Goal: Transaction & Acquisition: Book appointment/travel/reservation

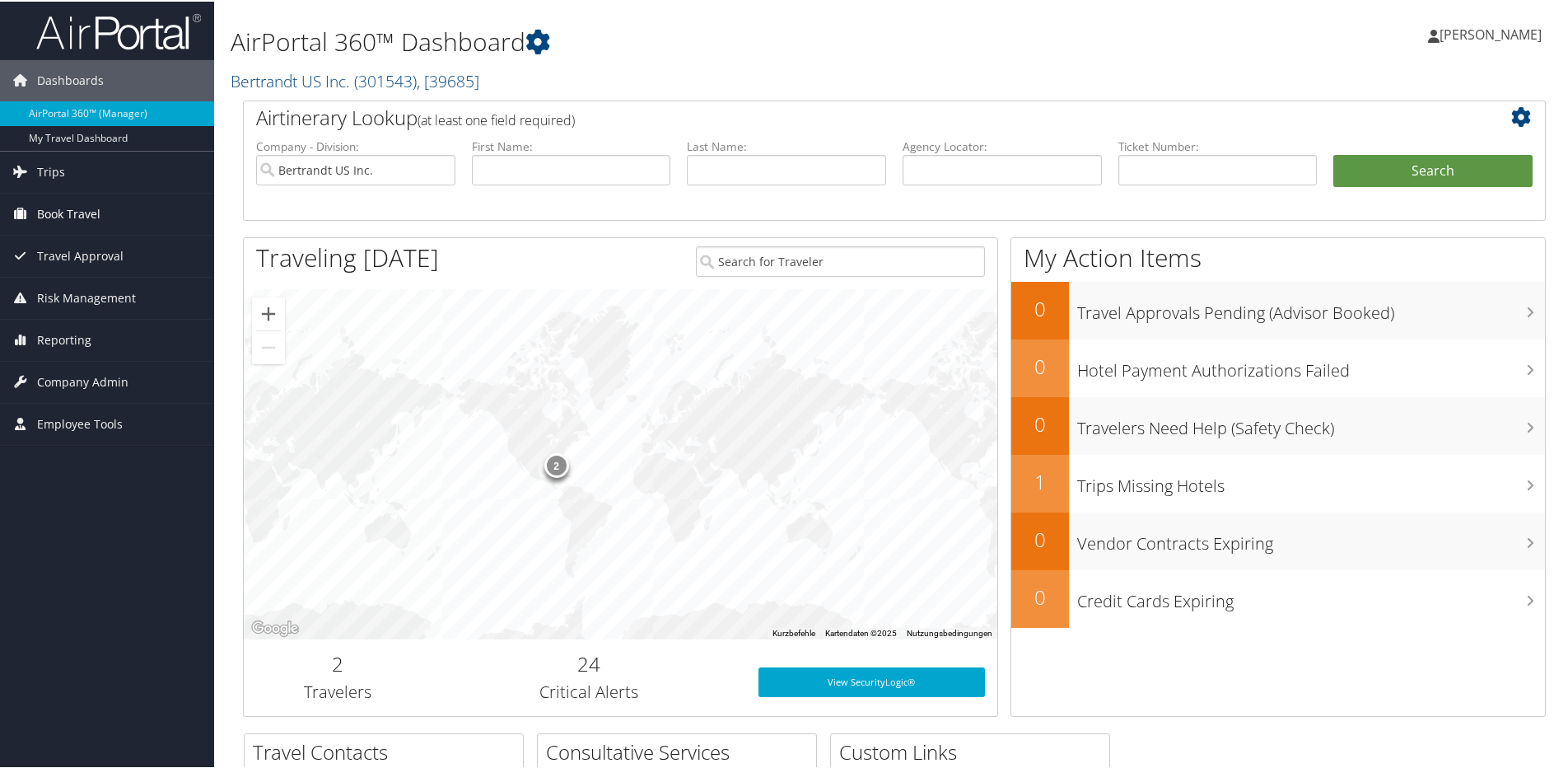
click at [70, 210] on span "Book Travel" at bounding box center [69, 212] width 64 height 41
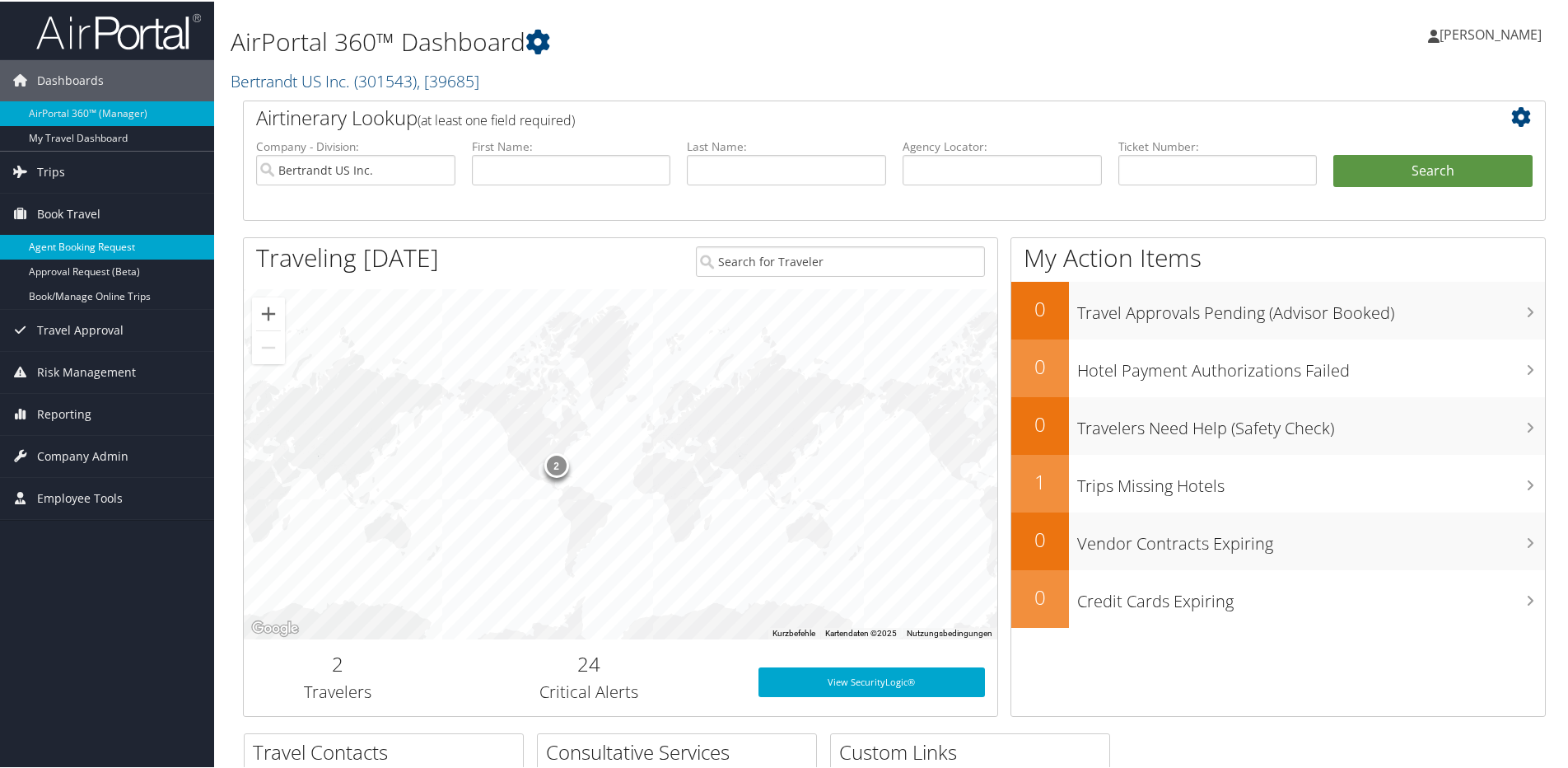
click at [119, 248] on link "Agent Booking Request" at bounding box center [107, 246] width 215 height 25
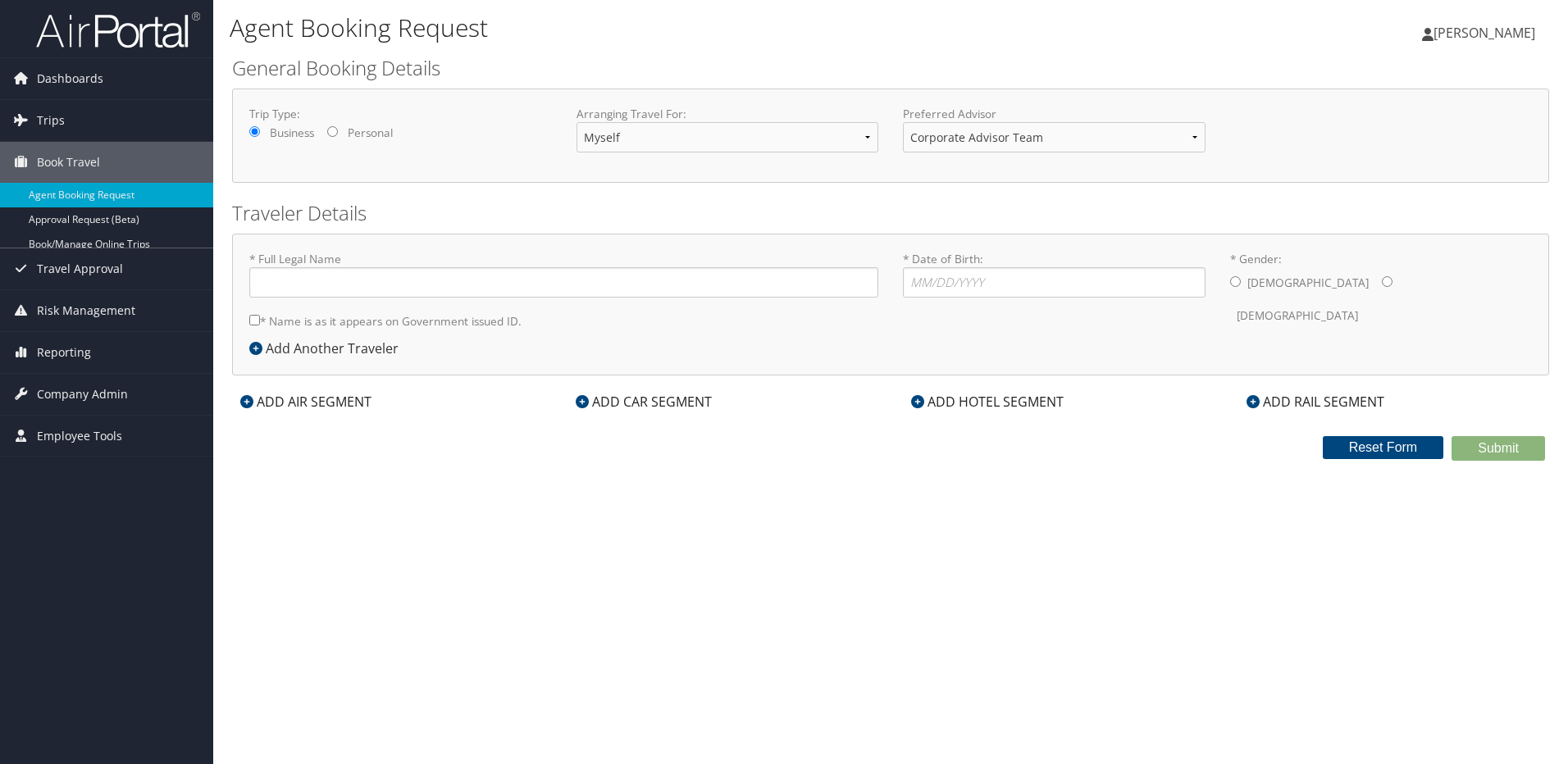
type input "[PERSON_NAME]"
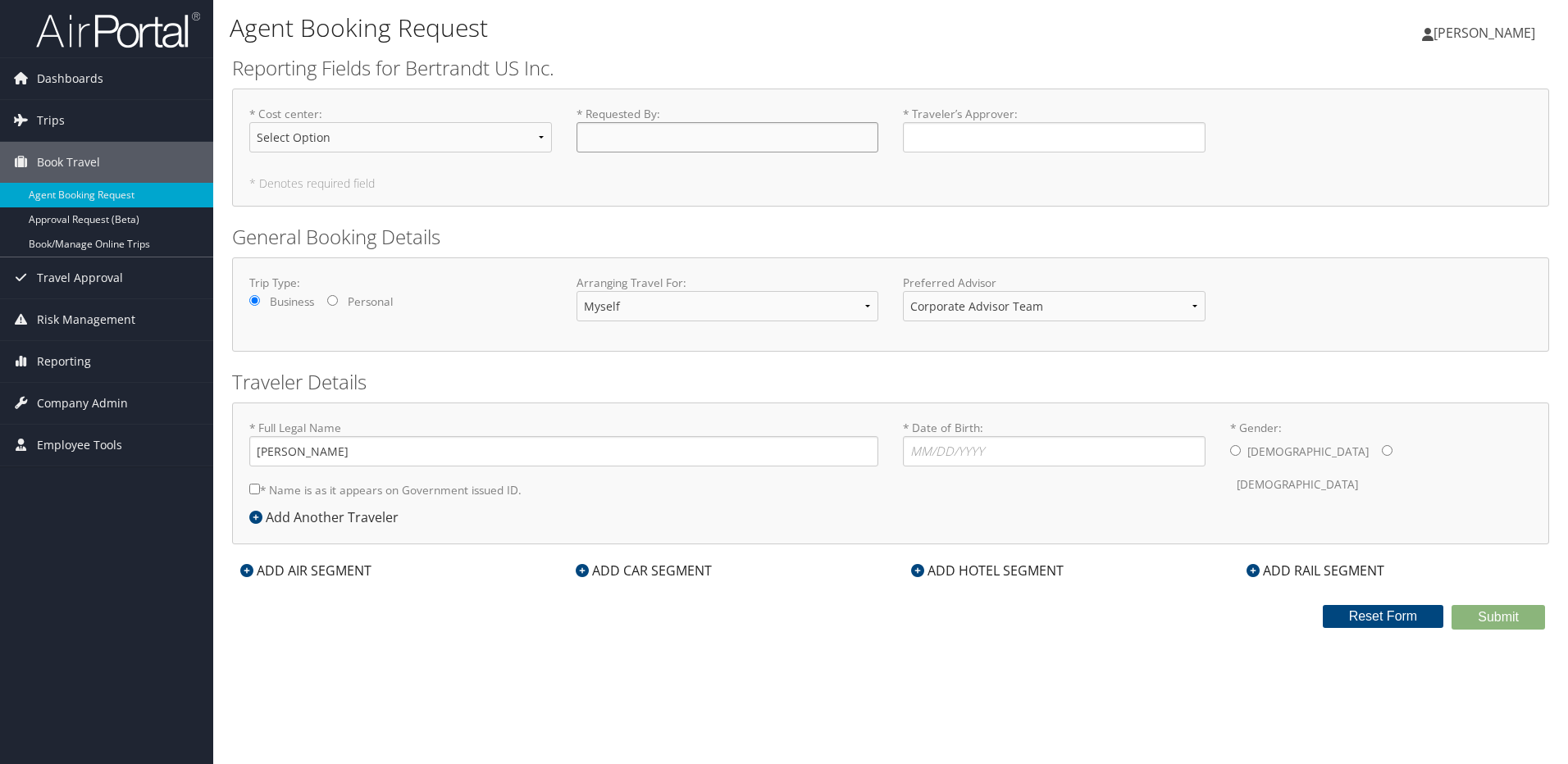
click at [629, 149] on input "* Requested By : Required" at bounding box center [727, 137] width 303 height 31
type input "[PERSON_NAME]"
type input "[PERSON_NAME][DOMAIN_NAME][EMAIL_ADDRESS][PERSON_NAME][DOMAIN_NAME]"
click at [973, 458] on input "* Date of Birth: Invalid Date" at bounding box center [1054, 451] width 303 height 31
type input "[DATE]"
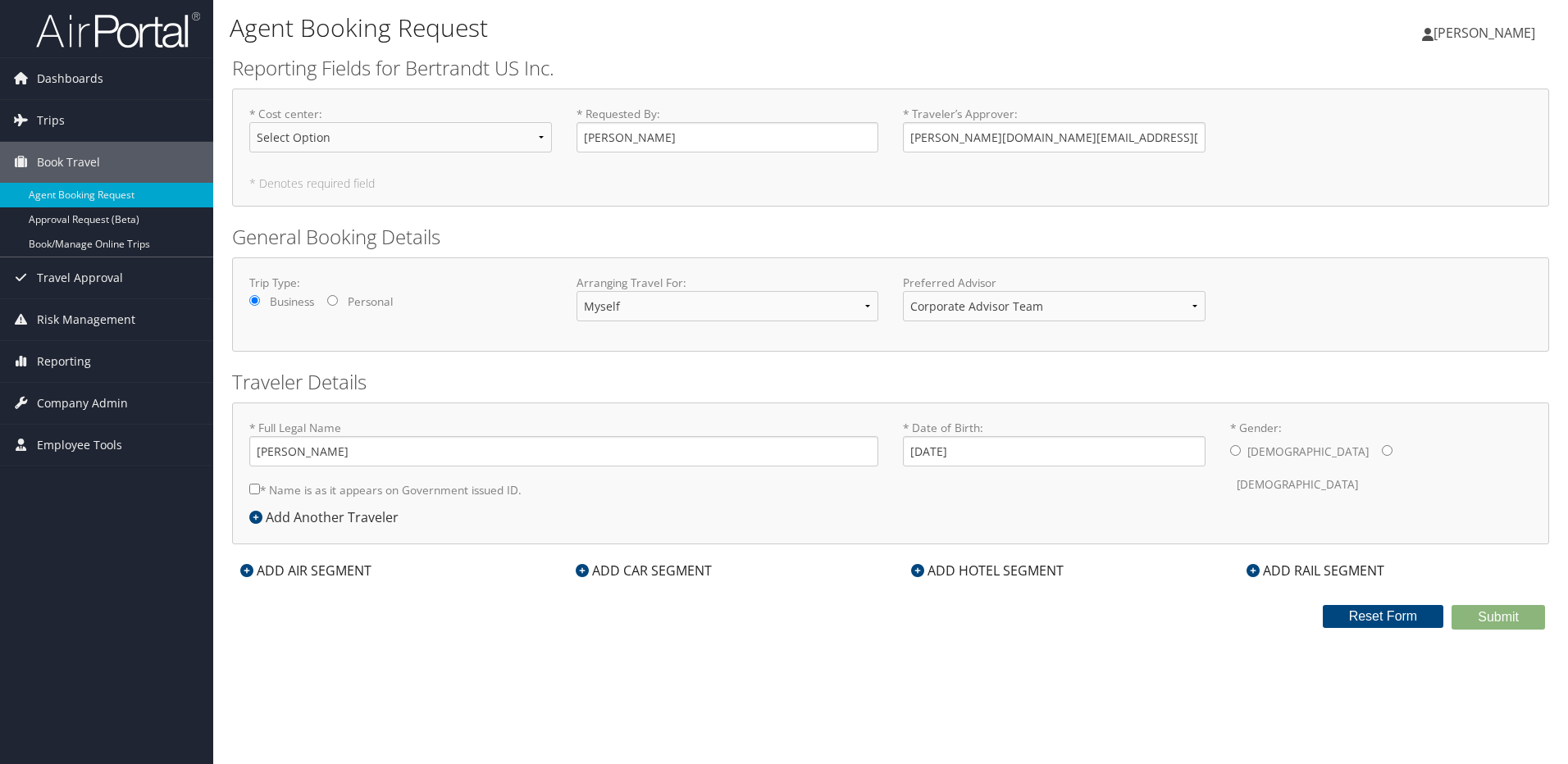
click at [1242, 449] on div "[DEMOGRAPHIC_DATA] [DEMOGRAPHIC_DATA]" at bounding box center [1381, 468] width 303 height 64
click at [265, 493] on label "* Name is as it appears on Government issued ID." at bounding box center [386, 490] width 272 height 31
click at [260, 493] on input "* Name is as it appears on Government issued ID." at bounding box center [254, 489] width 11 height 11
checkbox input "true"
click at [316, 453] on input "[PERSON_NAME]" at bounding box center [563, 451] width 629 height 31
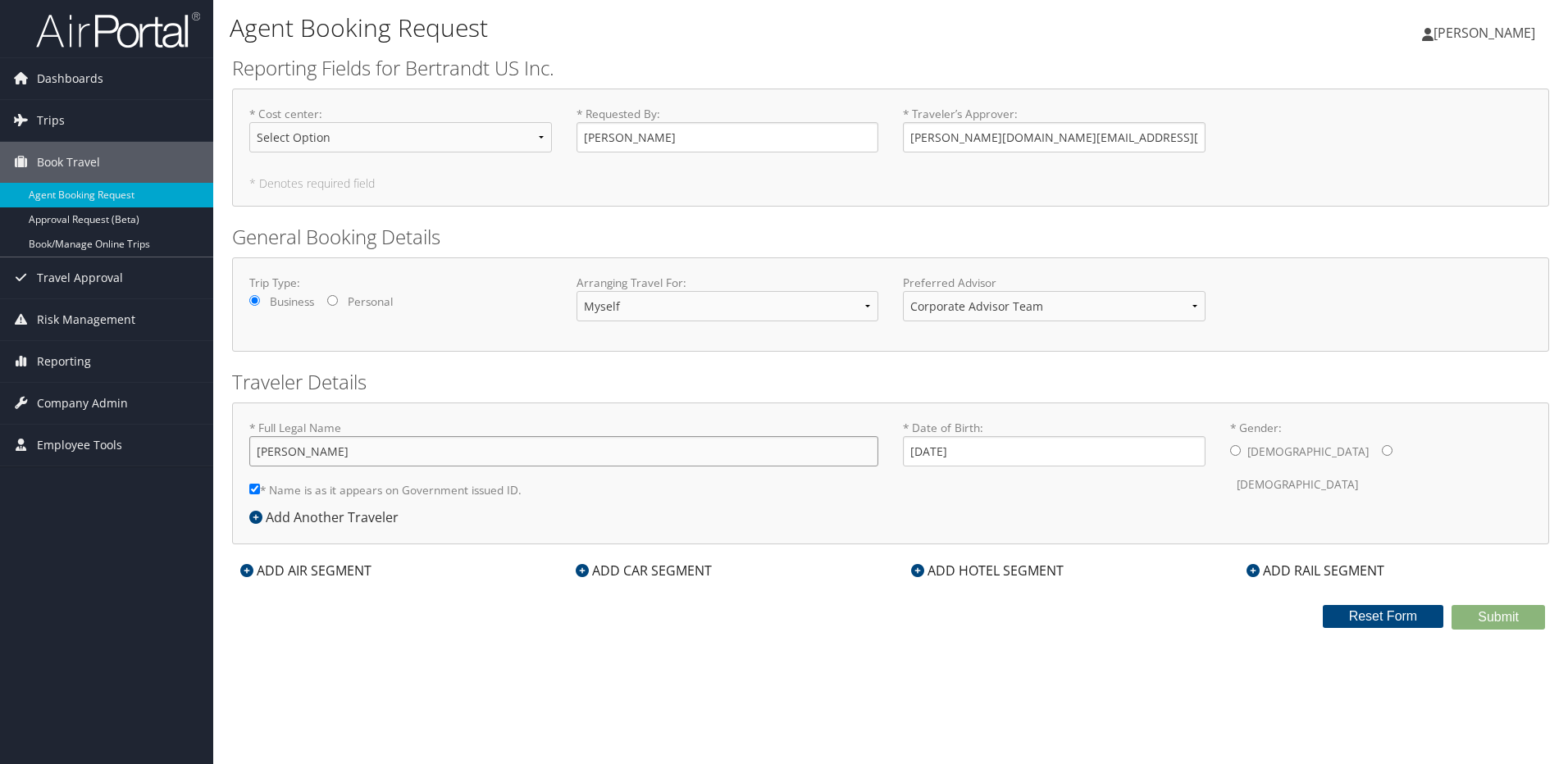
type input "[PERSON_NAME]"
click at [323, 570] on div "ADD AIR SEGMENT" at bounding box center [306, 571] width 148 height 20
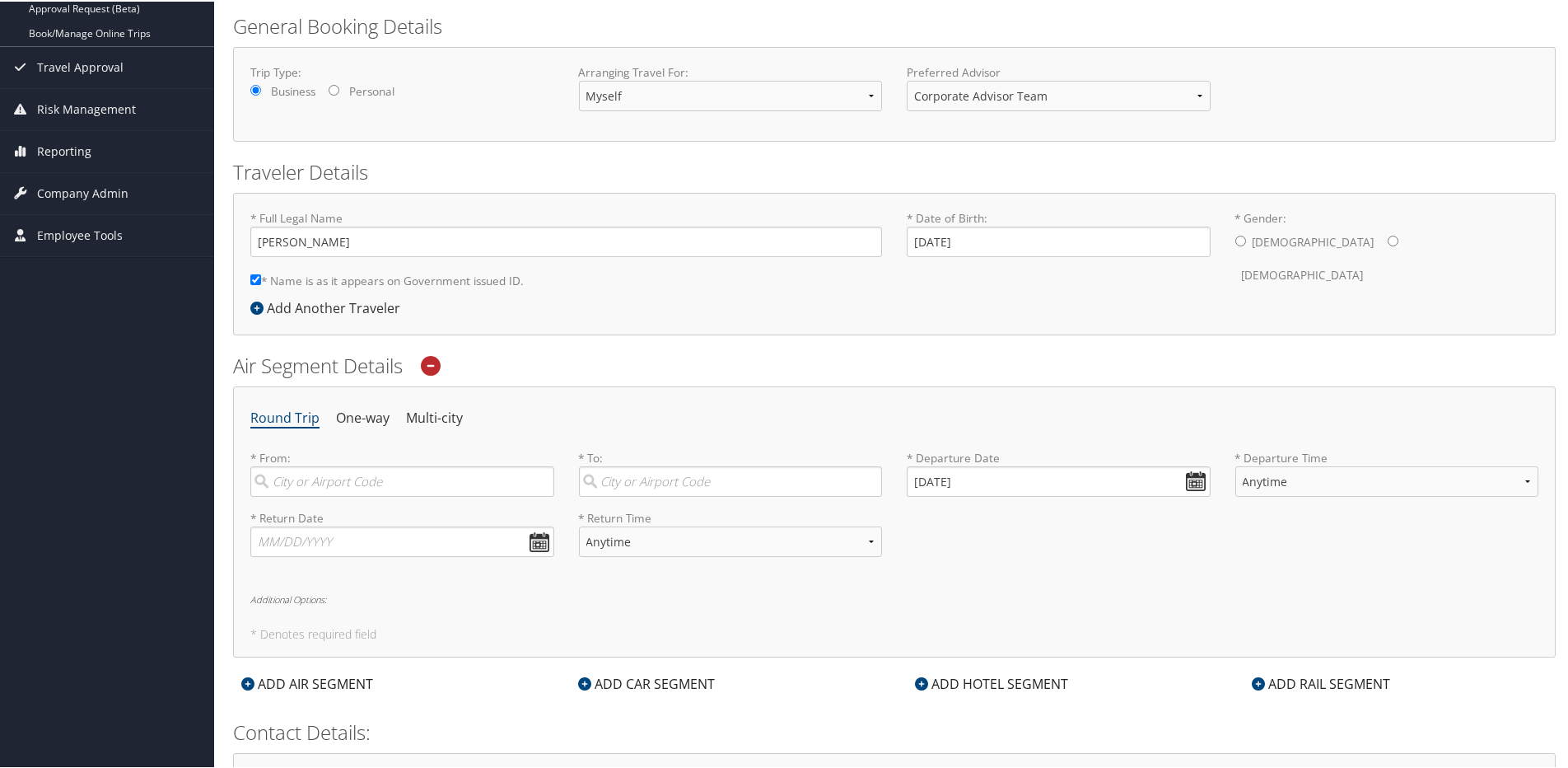
scroll to position [243, 0]
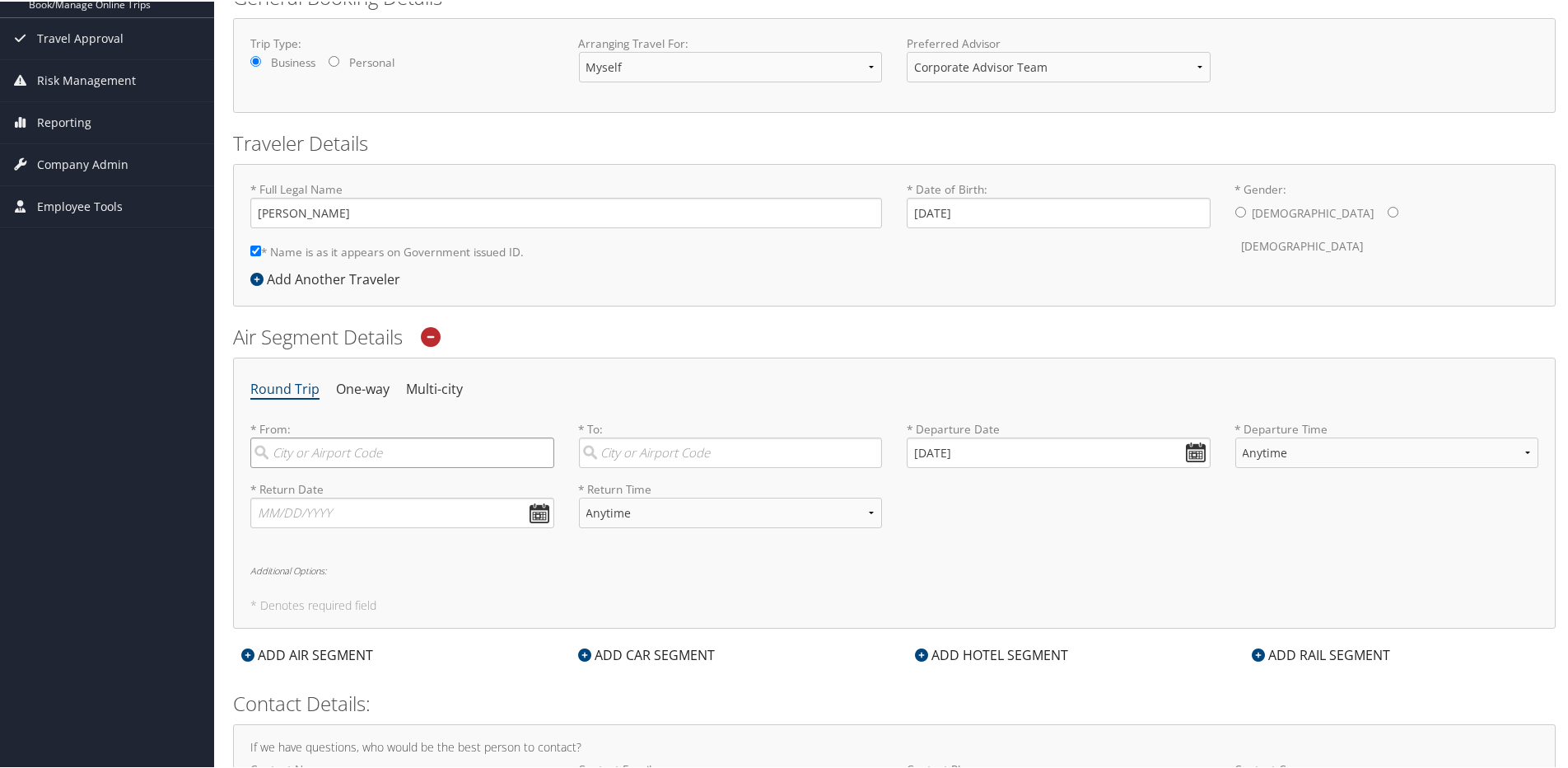
click at [385, 448] on input "search" at bounding box center [402, 451] width 304 height 31
click at [323, 492] on div "San Jose (SJC CA)" at bounding box center [404, 495] width 281 height 42
click at [323, 466] on input "SJC" at bounding box center [402, 451] width 304 height 31
type input "San Jose (SJC CA)"
click at [643, 450] on input "search" at bounding box center [731, 451] width 304 height 31
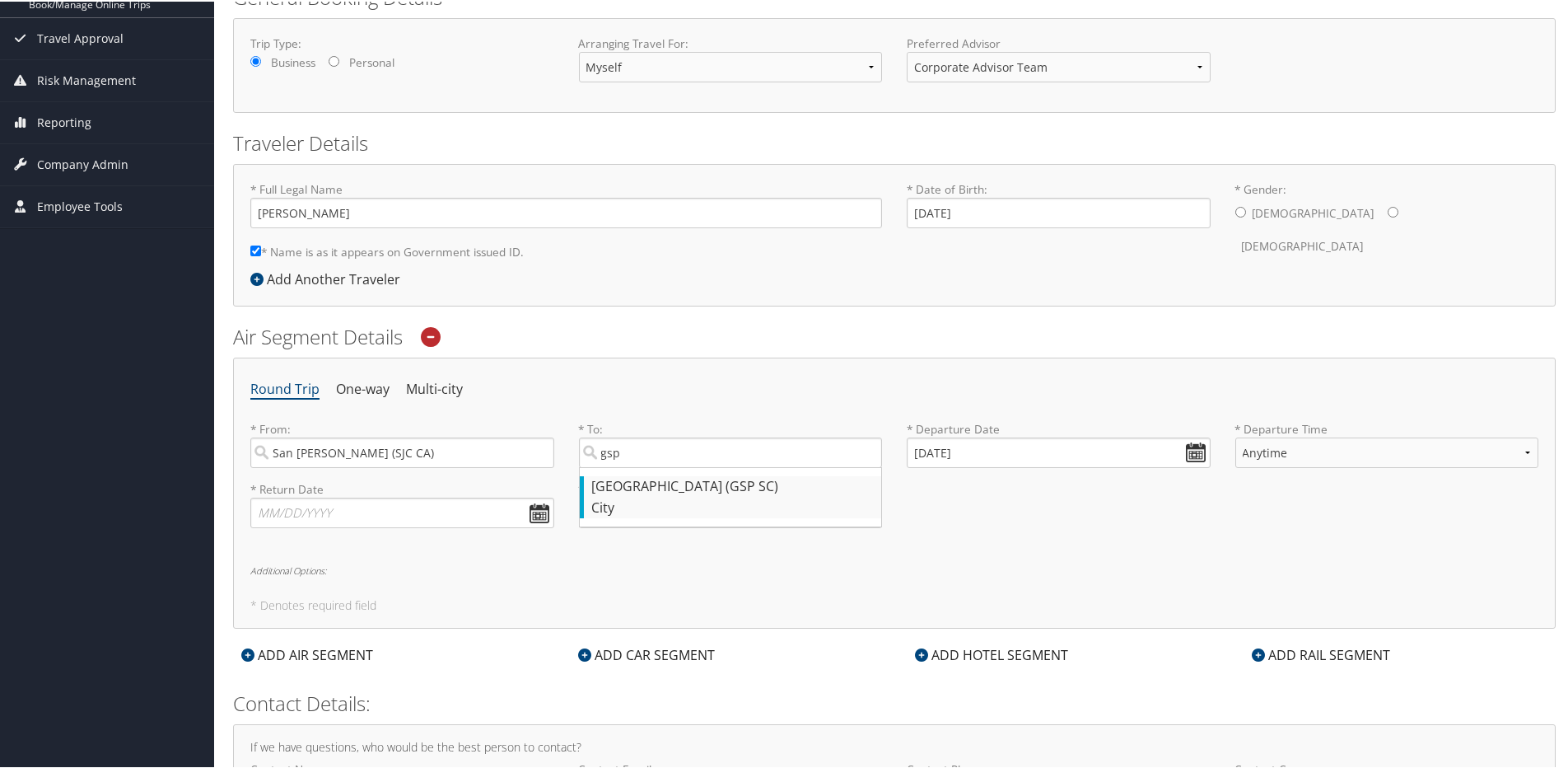
click at [667, 504] on div "City" at bounding box center [733, 506] width 281 height 21
click at [667, 466] on input "gsp" at bounding box center [731, 451] width 304 height 31
type input "Greenville (GSP SC)"
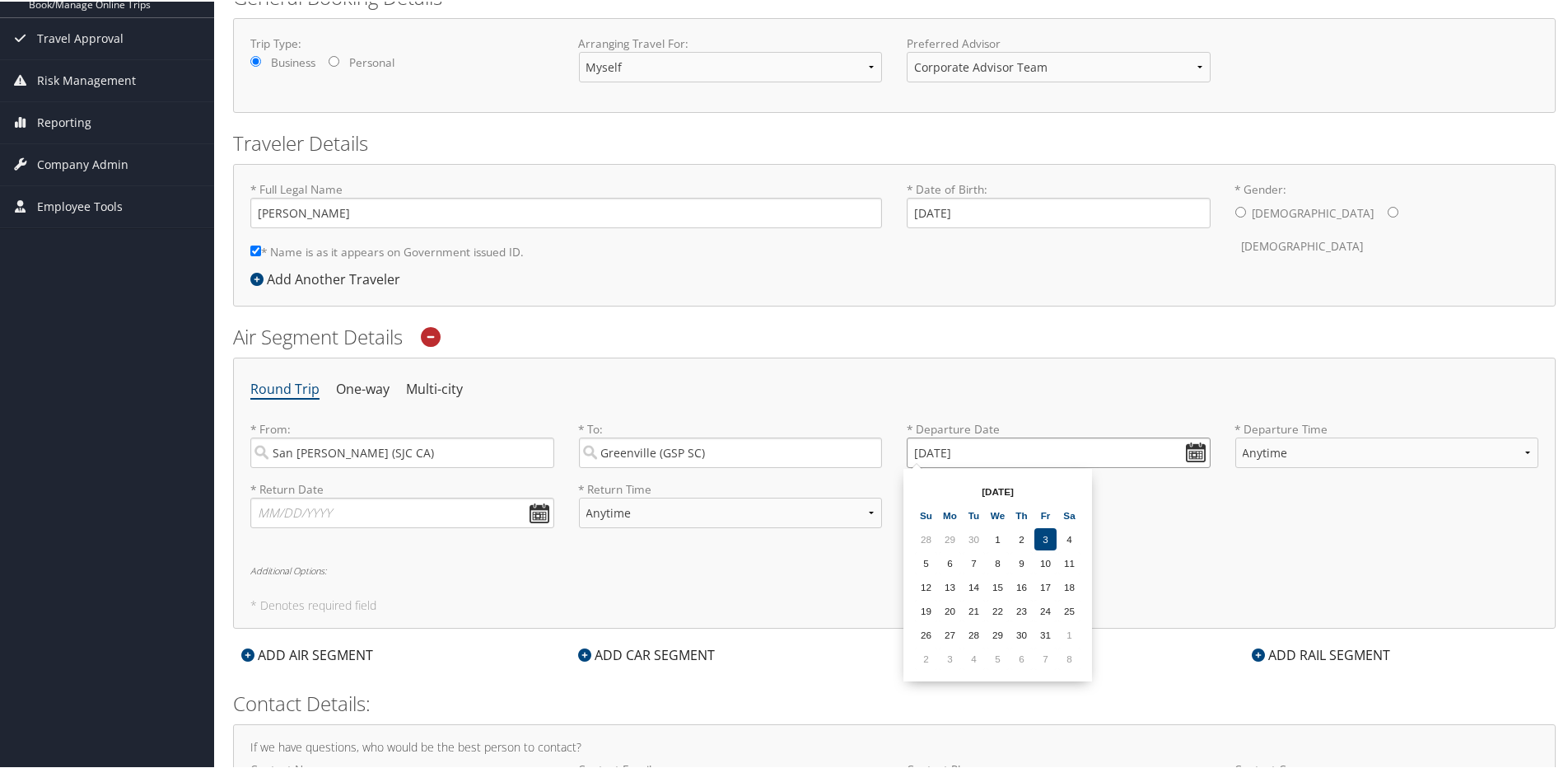
click at [1194, 454] on input "[DATE]" at bounding box center [1059, 451] width 304 height 31
click at [945, 607] on td "20" at bounding box center [950, 609] width 22 height 22
type input "10/20/2025"
click at [1263, 445] on select "Anytime Early Morning (5AM-7AM) Morning (7AM-12PM) Afternoon (12PM-5PM) Evening…" at bounding box center [1387, 451] width 304 height 31
select select "12PM-5PM"
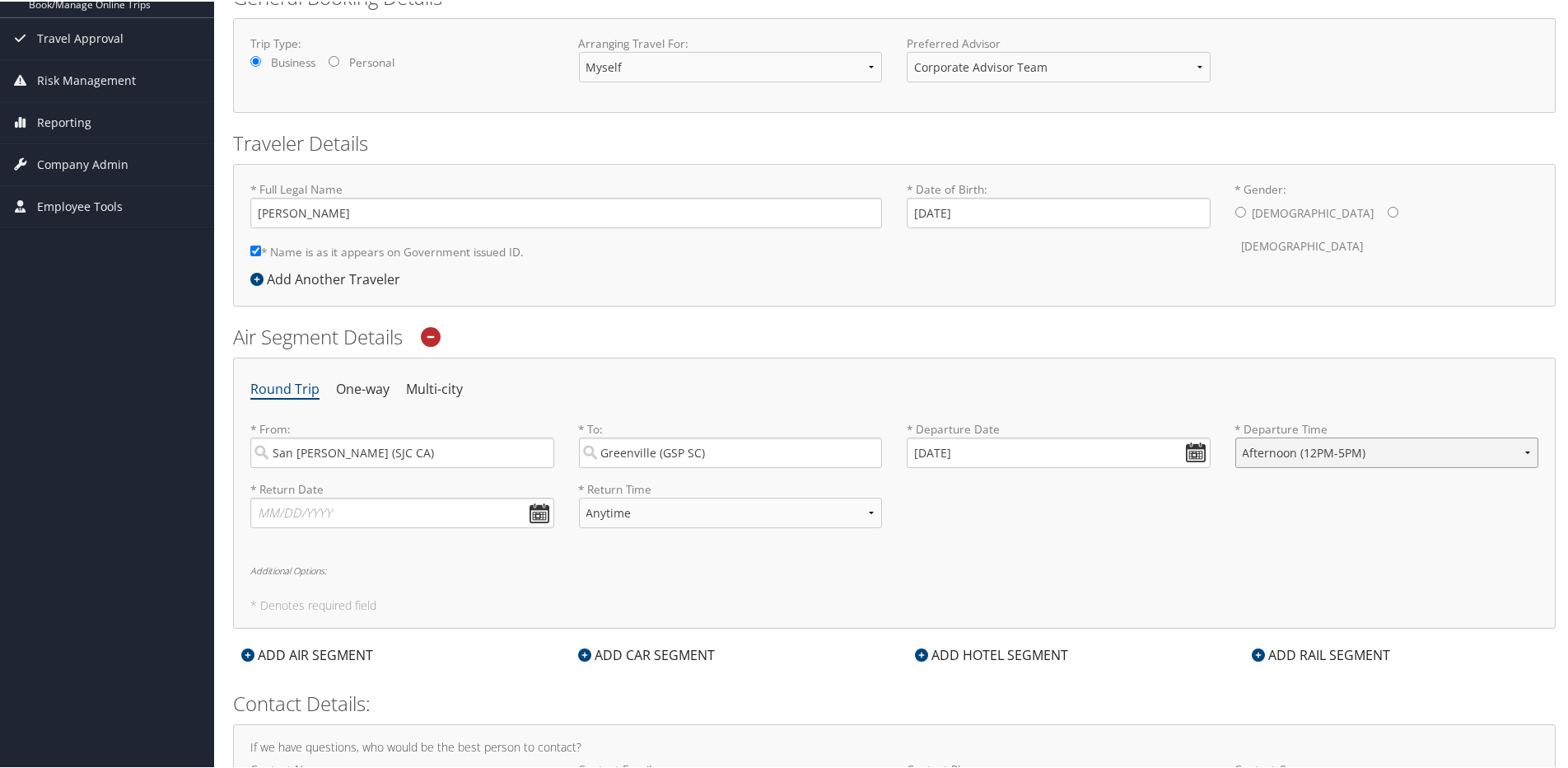
click at [1236, 436] on select "Anytime Early Morning (5AM-7AM) Morning (7AM-12PM) Afternoon (12PM-5PM) Evening…" at bounding box center [1387, 451] width 304 height 31
click at [539, 515] on input "text" at bounding box center [402, 511] width 304 height 31
click at [323, 675] on td "21" at bounding box center [320, 669] width 22 height 22
type input "10/21/2025"
click at [774, 507] on select "Anytime Early Morning (5AM-7AM) Morning (7AM-12PM) Afternoon (12PM-5PM) Evening…" at bounding box center [731, 511] width 304 height 31
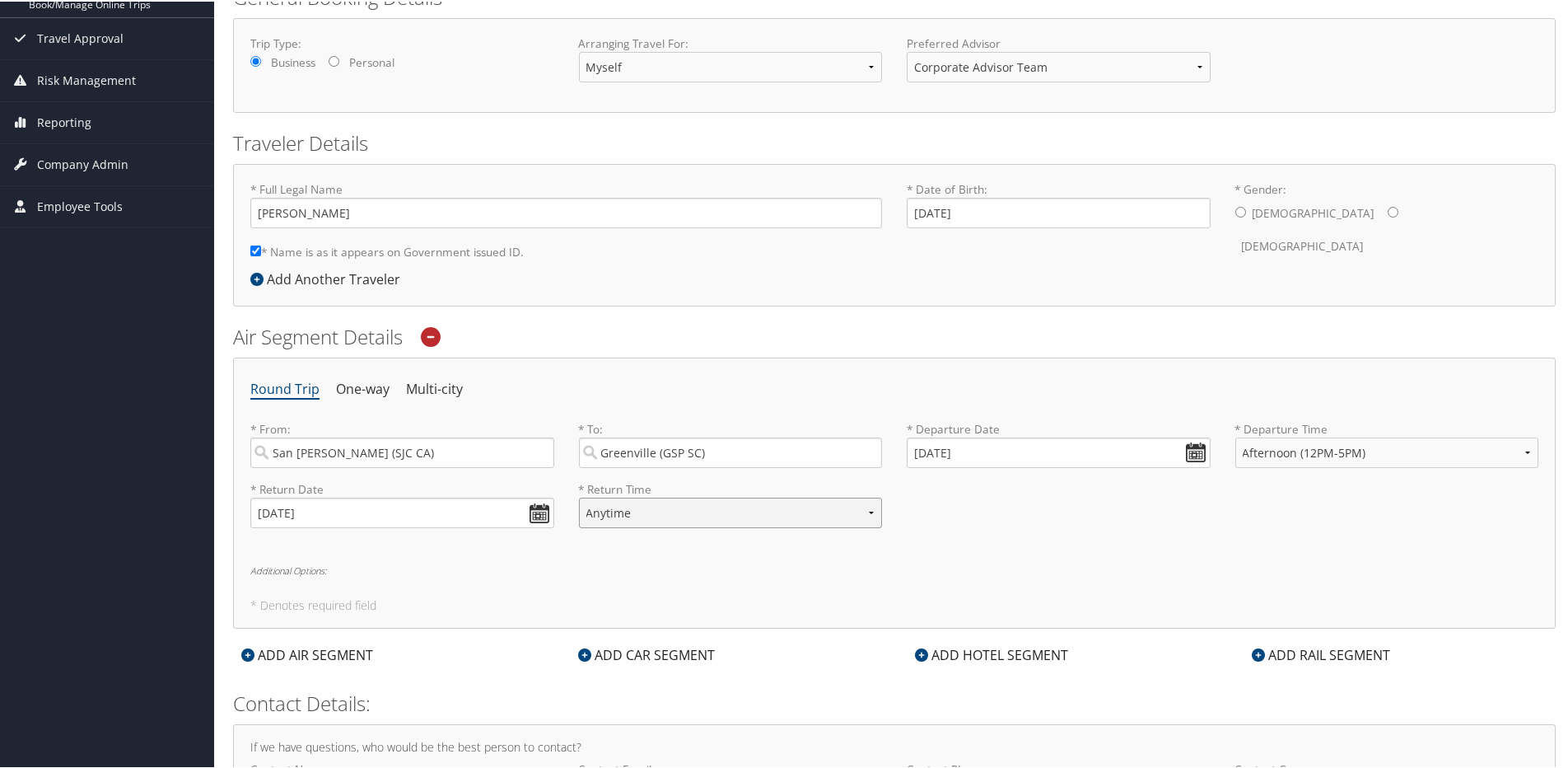
select select "12PM-5PM"
click at [579, 496] on select "Anytime Early Morning (5AM-7AM) Morning (7AM-12PM) Afternoon (12PM-5PM) Evening…" at bounding box center [731, 511] width 304 height 31
click at [309, 569] on h6 "Additional Options:" at bounding box center [894, 568] width 1289 height 9
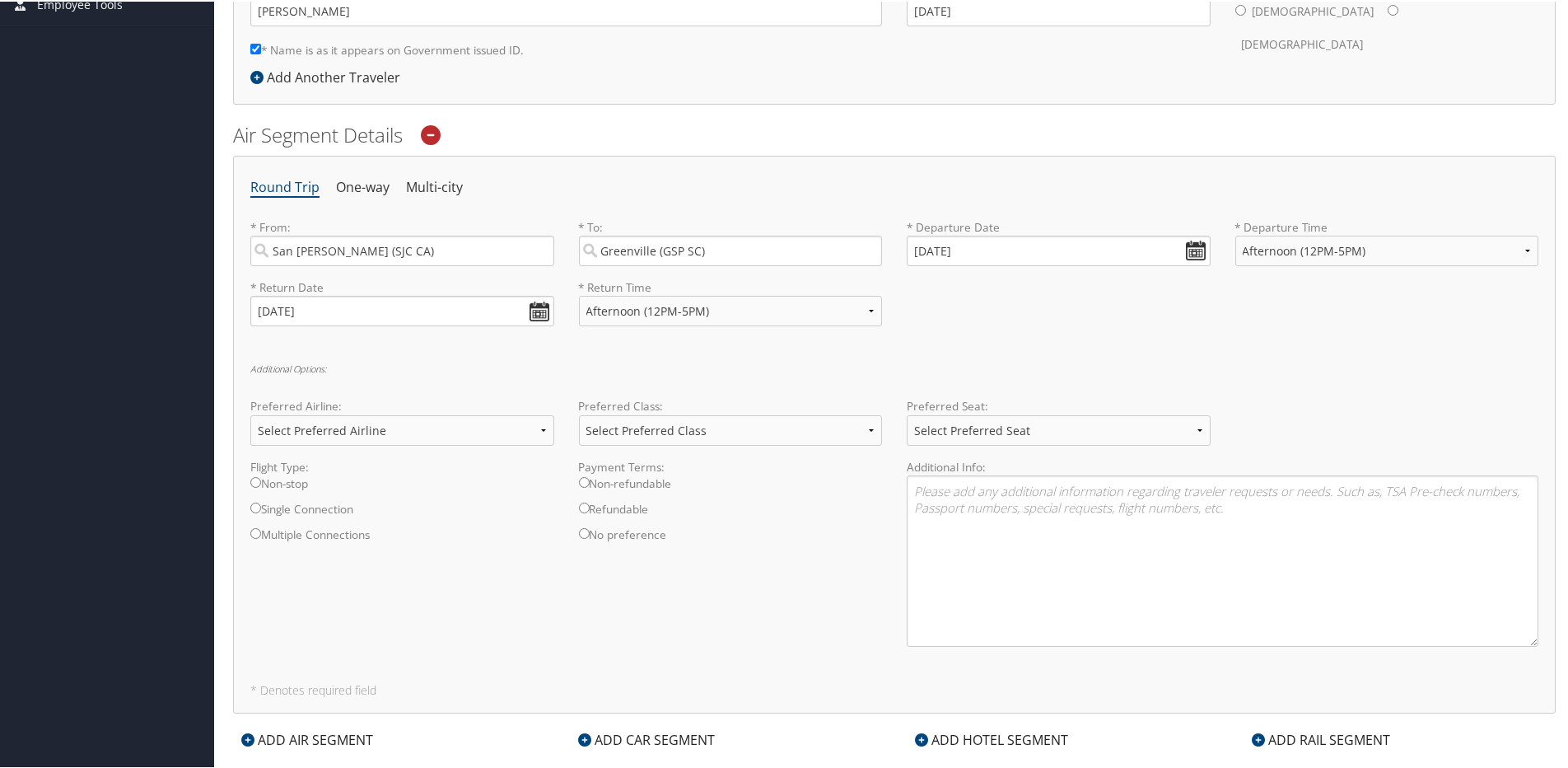
scroll to position [445, 0]
click at [261, 505] on label "Single Connection" at bounding box center [402, 511] width 304 height 26
click at [261, 505] on input "Single Connection" at bounding box center [256, 505] width 11 height 11
radio input "true"
click at [630, 423] on select "Select Preferred Class Economy Economy Plus Business First Class" at bounding box center [731, 428] width 304 height 31
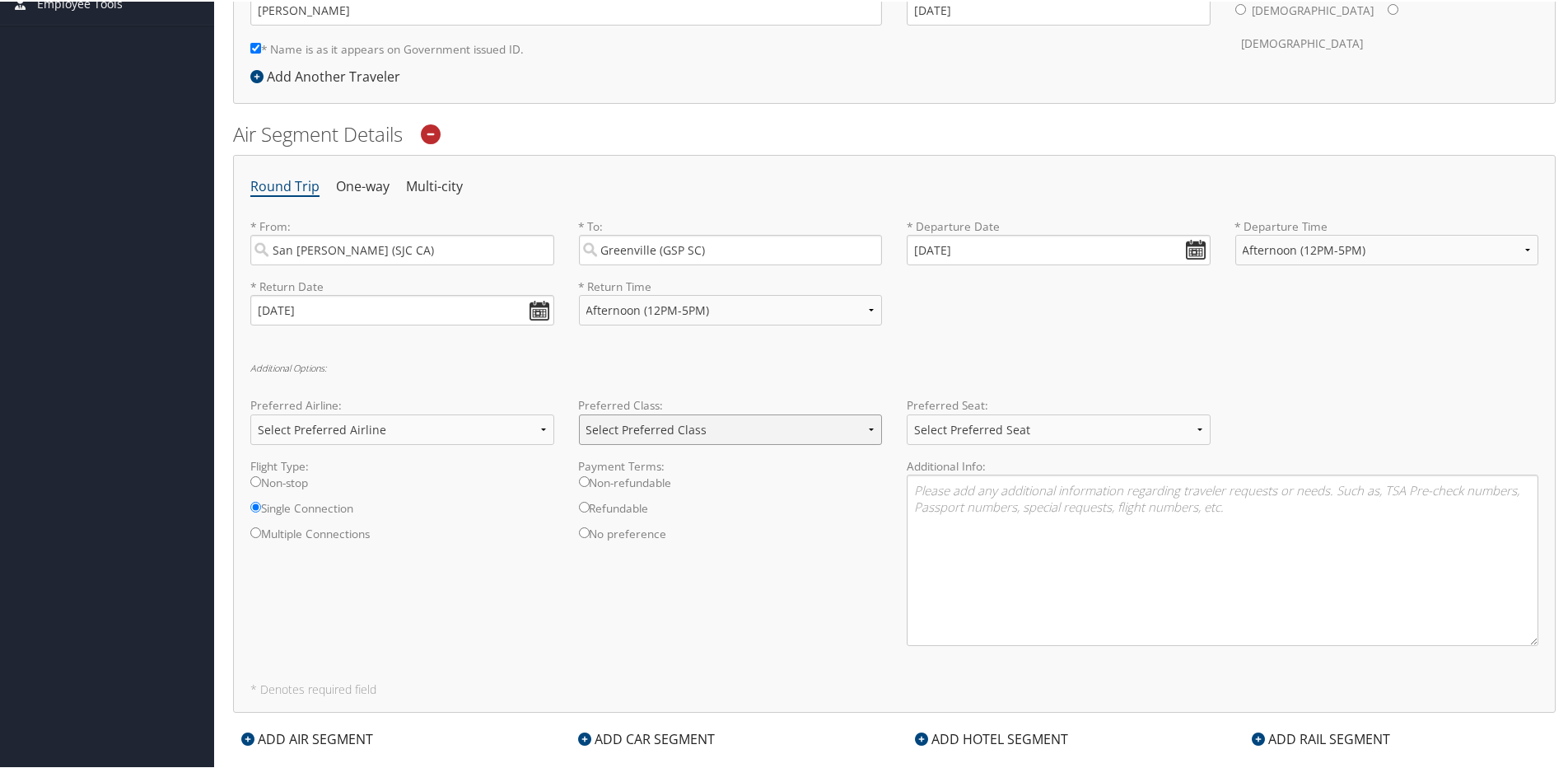
select select "Economy"
click at [579, 413] on select "Select Preferred Class Economy Economy Plus Business First Class" at bounding box center [731, 428] width 304 height 31
click at [597, 482] on label "Non-refundable" at bounding box center [731, 486] width 304 height 26
click at [590, 482] on input "Non-refundable" at bounding box center [584, 479] width 11 height 11
radio input "true"
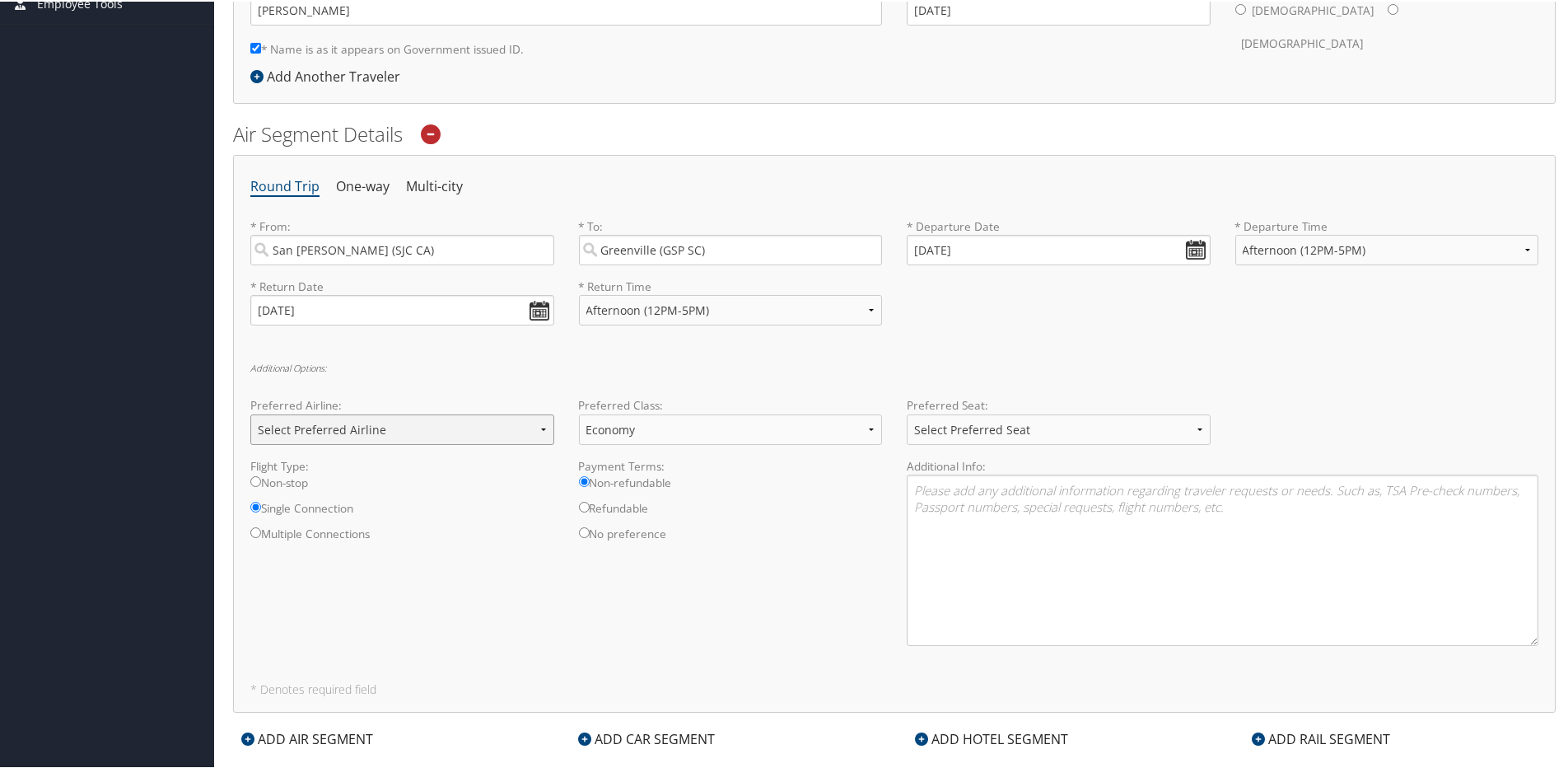
click at [408, 426] on select "Select Preferred Airline Delta United Airlines American Airlines Southwest Airl…" at bounding box center [402, 428] width 304 height 31
select select "Delta(DL)"
click at [251, 413] on select "Select Preferred Airline Delta United Airlines American Airlines Southwest Airl…" at bounding box center [402, 428] width 304 height 31
click at [987, 434] on select "Select Preferred Seat Aisle Window Middle" at bounding box center [1059, 428] width 304 height 31
select select "Aisle"
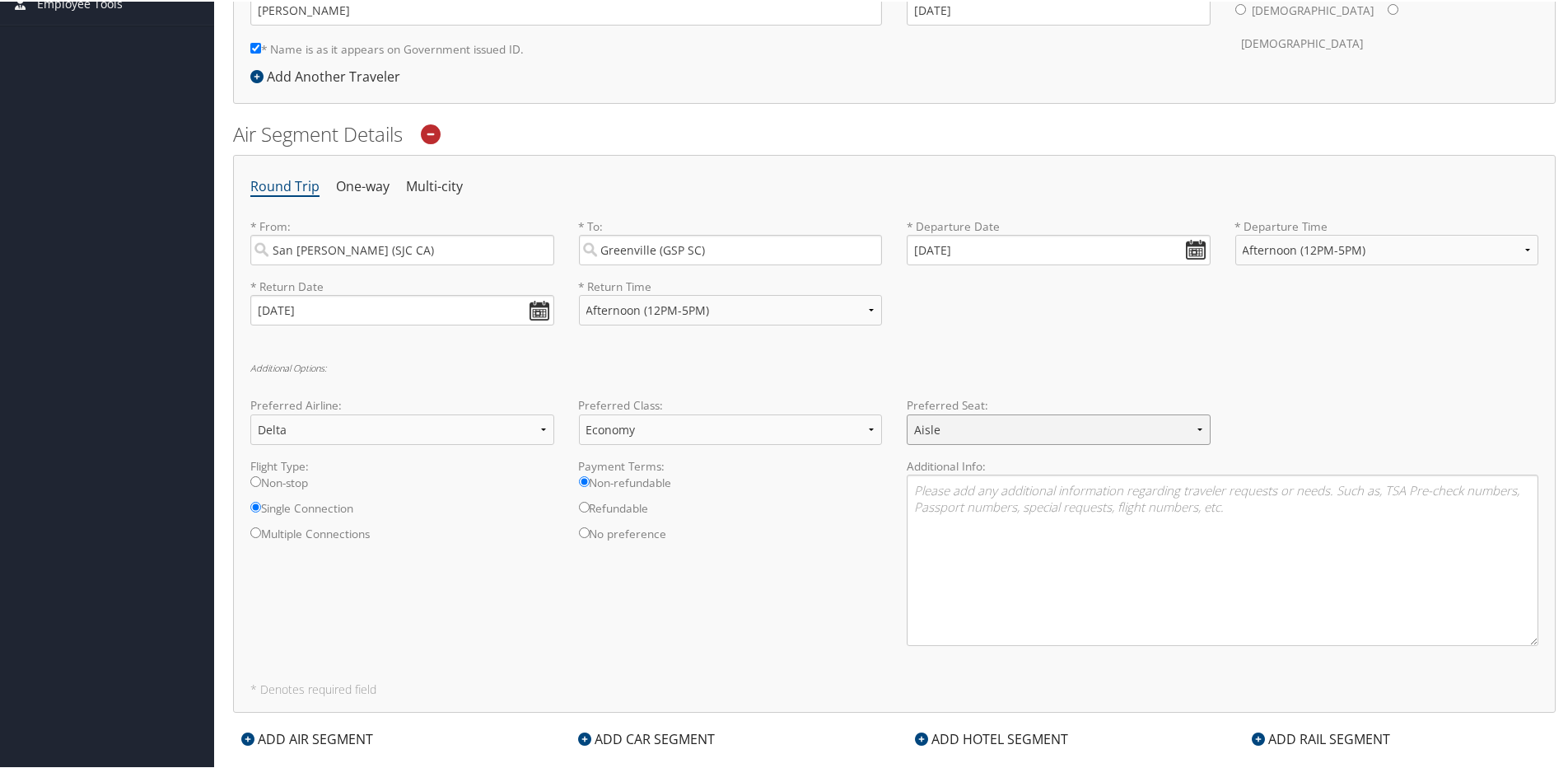
click at [907, 413] on select "Select Preferred Seat Aisle Window Middle" at bounding box center [1059, 428] width 304 height 31
click at [974, 535] on textarea at bounding box center [1223, 559] width 632 height 172
paste textarea "https://www.google.com/travel/flights/booking?tfs=CBwQAhpkEgoyMDI1LTEwLTIwIh8KA…"
type textarea "https://www.google.com/travel/flights/booking?tfs=CBwQAhpkEgoyMDI1LTEwLTIwIh8KA…"
click at [817, 625] on div "Flight Type: Non-stop Single Connection Multiple Connections Payment Terms: Non…" at bounding box center [895, 556] width 1313 height 201
